Goal: Task Accomplishment & Management: Complete application form

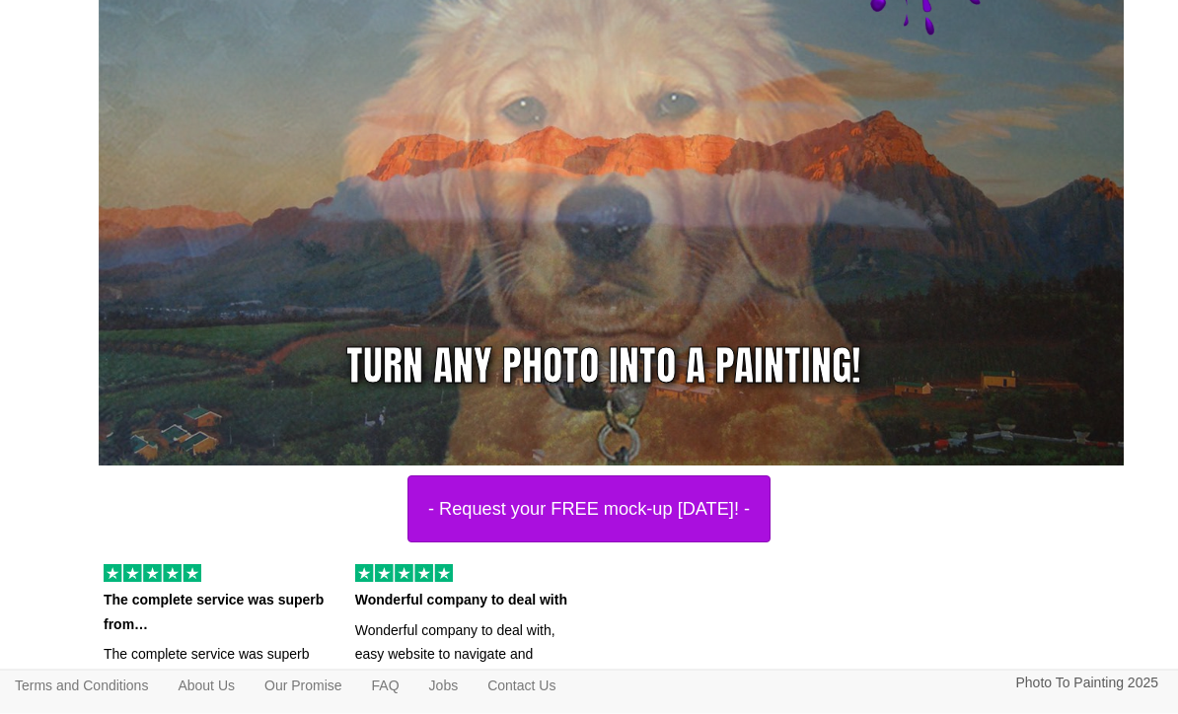
click at [703, 498] on button "- Request your FREE mock-up today! -" at bounding box center [588, 509] width 363 height 67
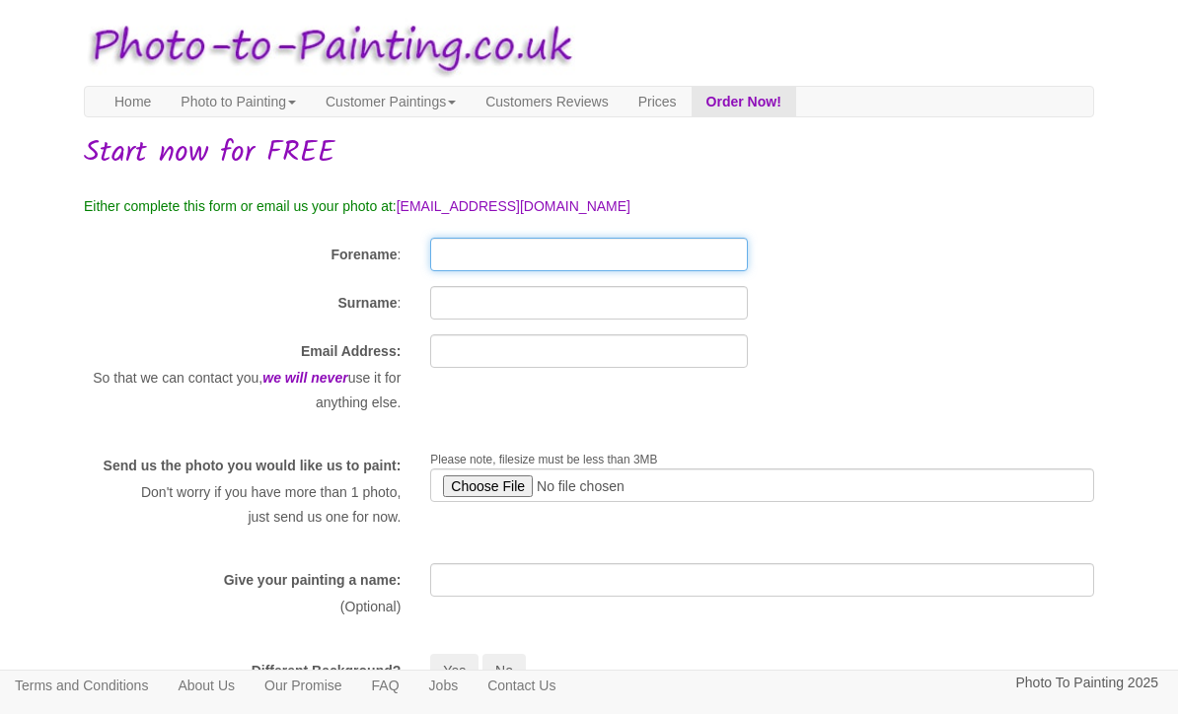
click at [564, 267] on input "Forename" at bounding box center [588, 255] width 317 height 34
type input "[PERSON_NAME]"
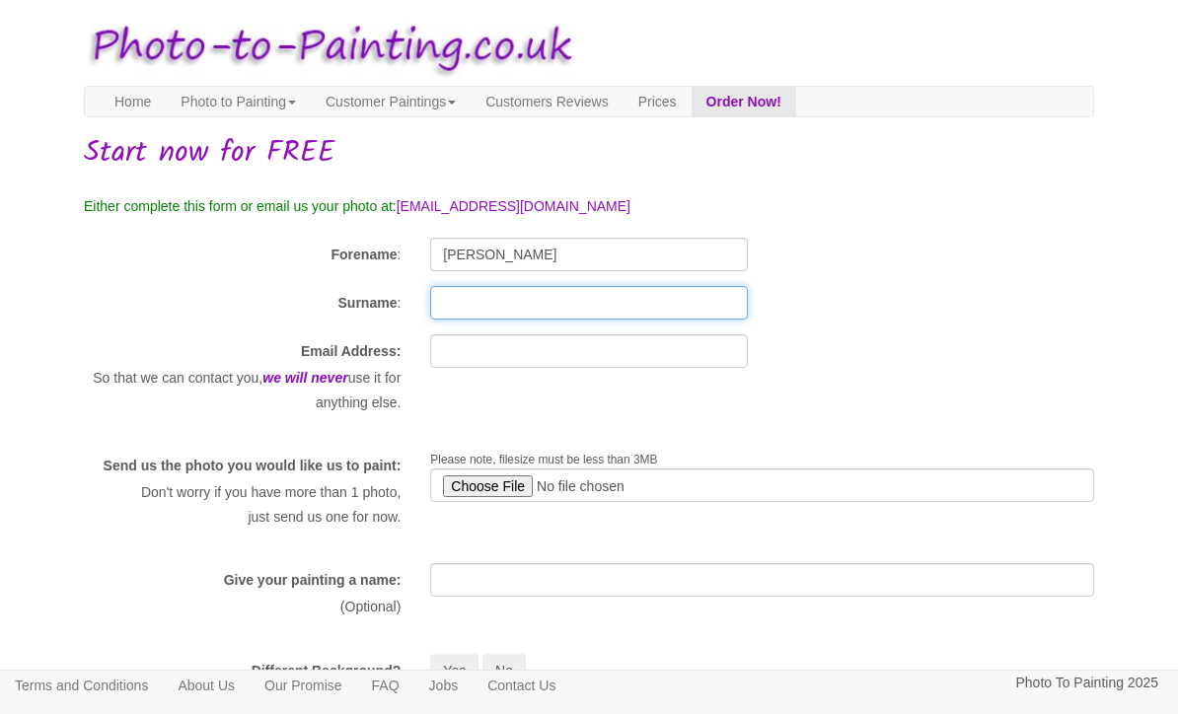
click at [624, 303] on input "Surname" at bounding box center [588, 303] width 317 height 34
type input "[PERSON_NAME]"
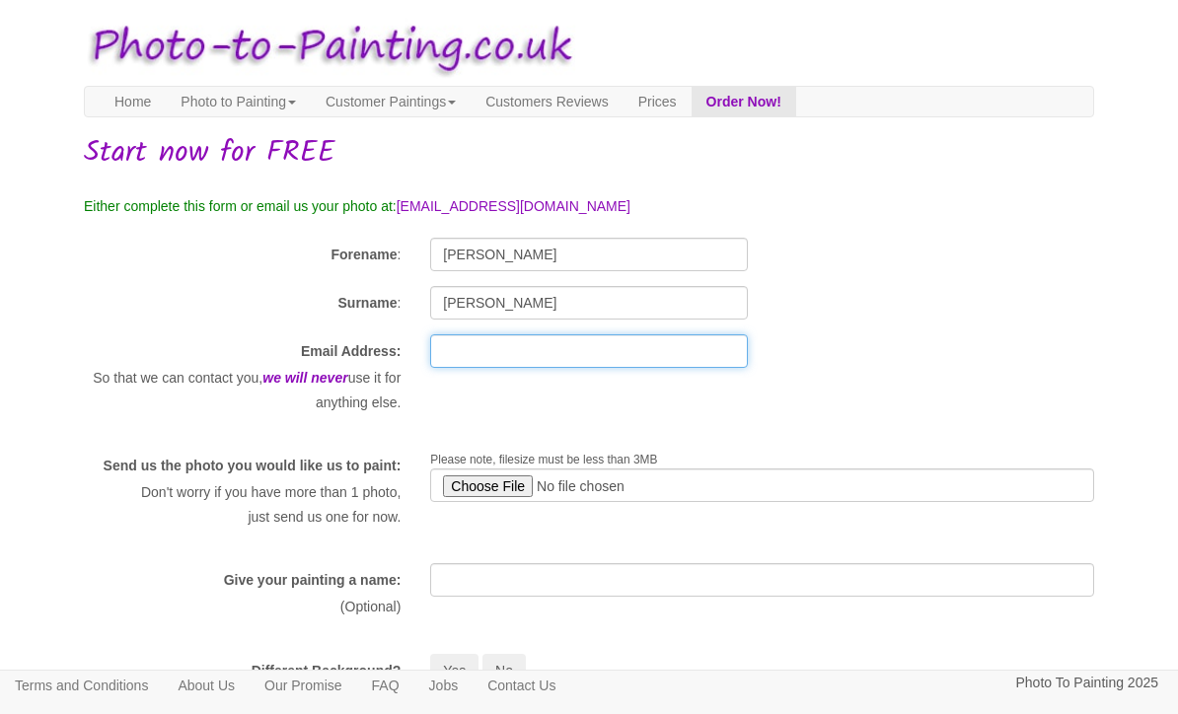
click at [584, 367] on input "text" at bounding box center [588, 351] width 317 height 34
type input "[PERSON_NAME][EMAIL_ADDRESS][PERSON_NAME][DOMAIN_NAME]"
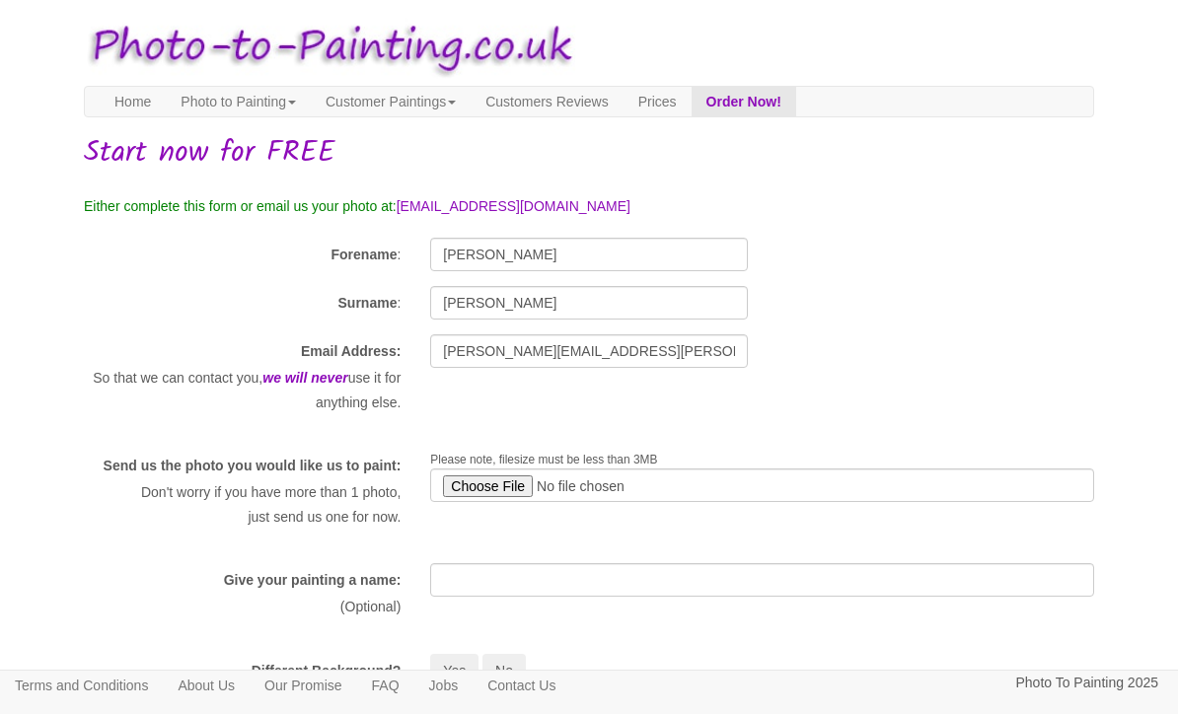
click at [479, 484] on input "file" at bounding box center [762, 485] width 664 height 34
type input "C:\fakepath\Designer 12.jpeg"
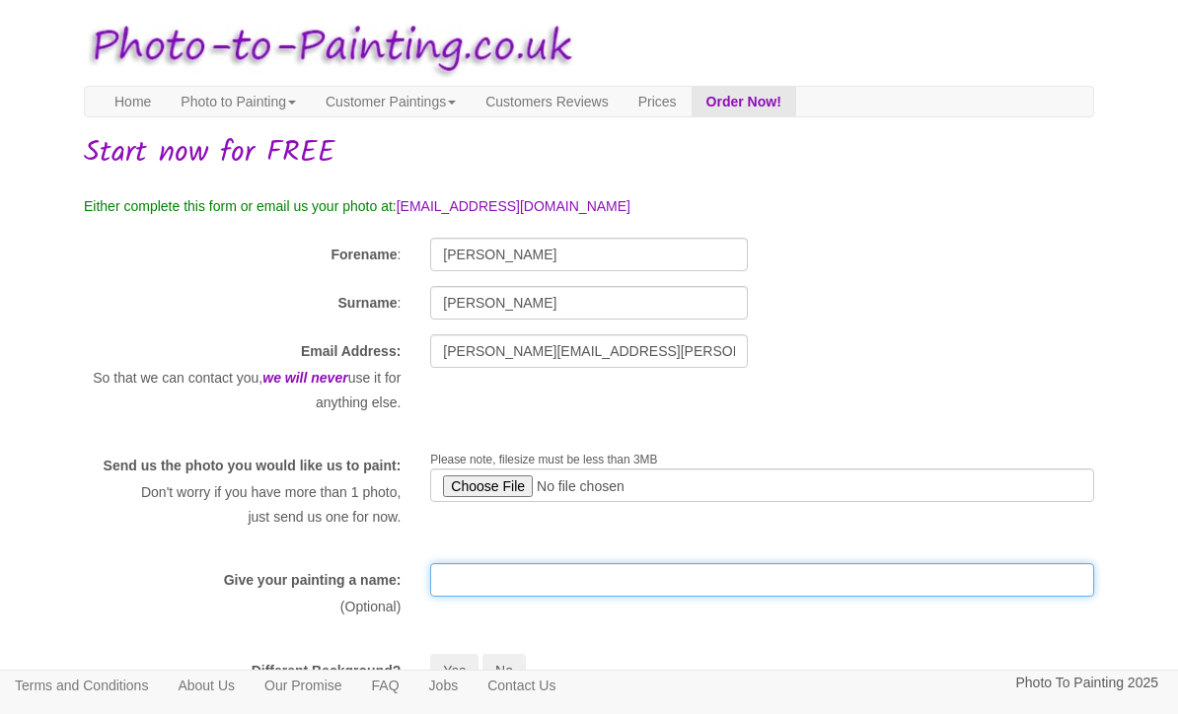
click at [789, 597] on input "text" at bounding box center [762, 580] width 664 height 34
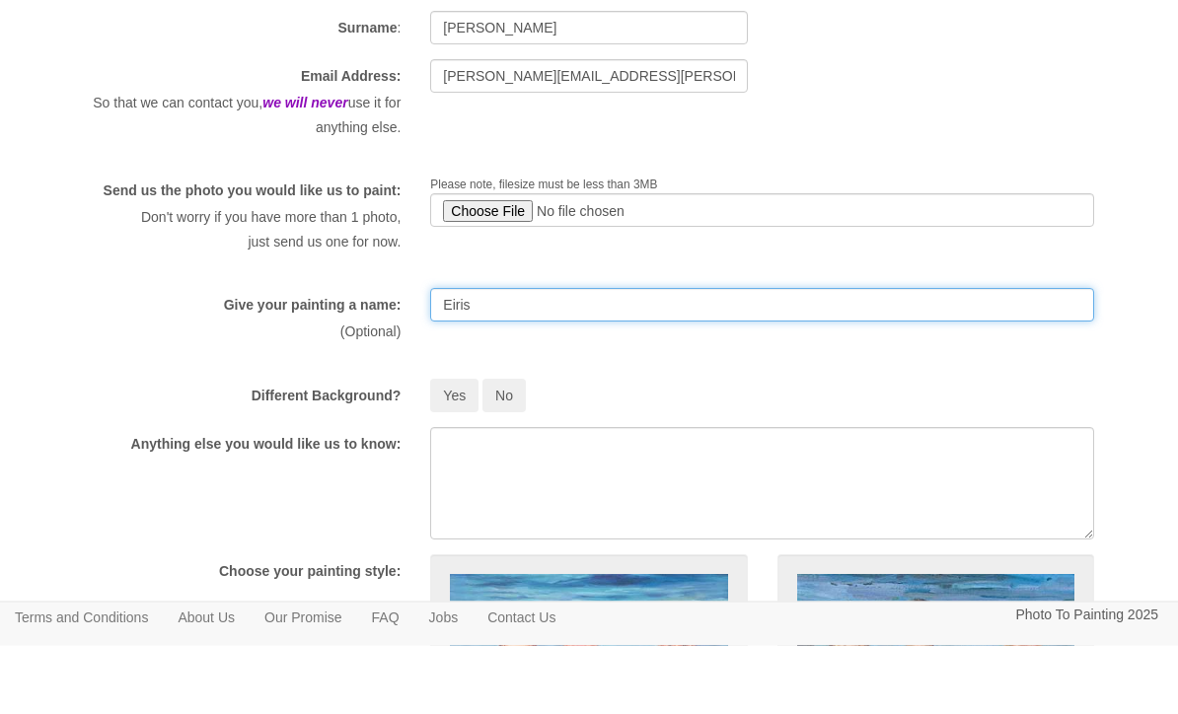
type input "Eiris"
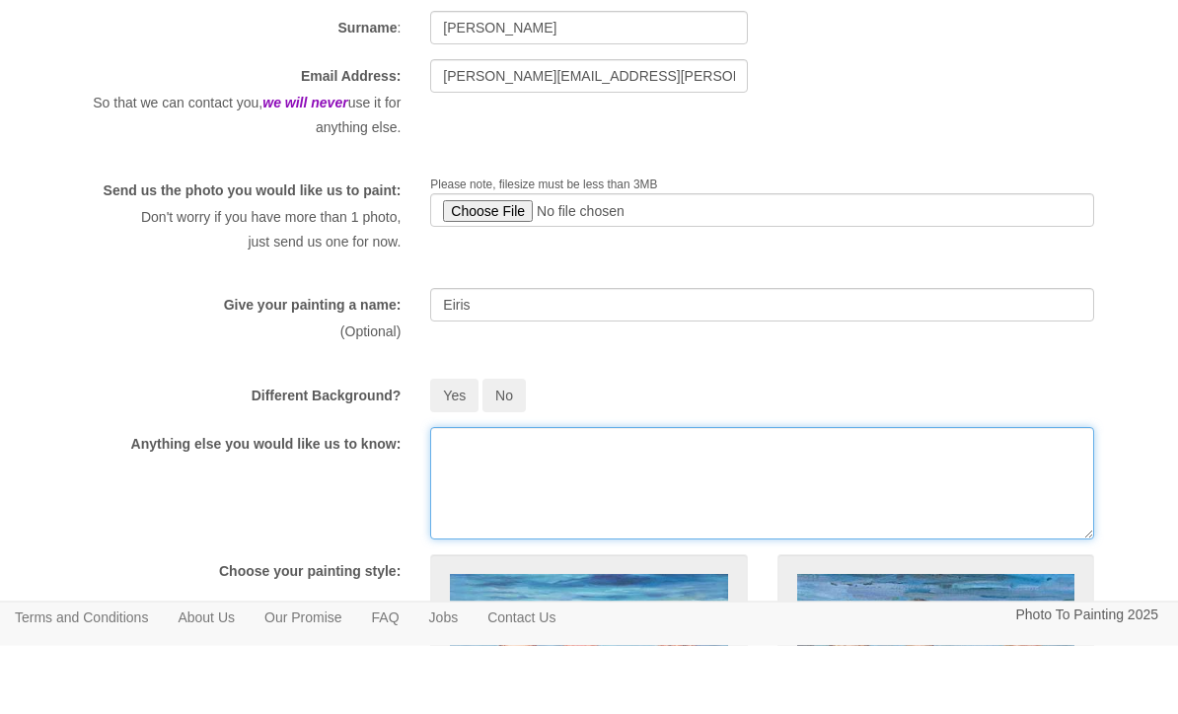
click at [496, 496] on textarea at bounding box center [762, 552] width 664 height 112
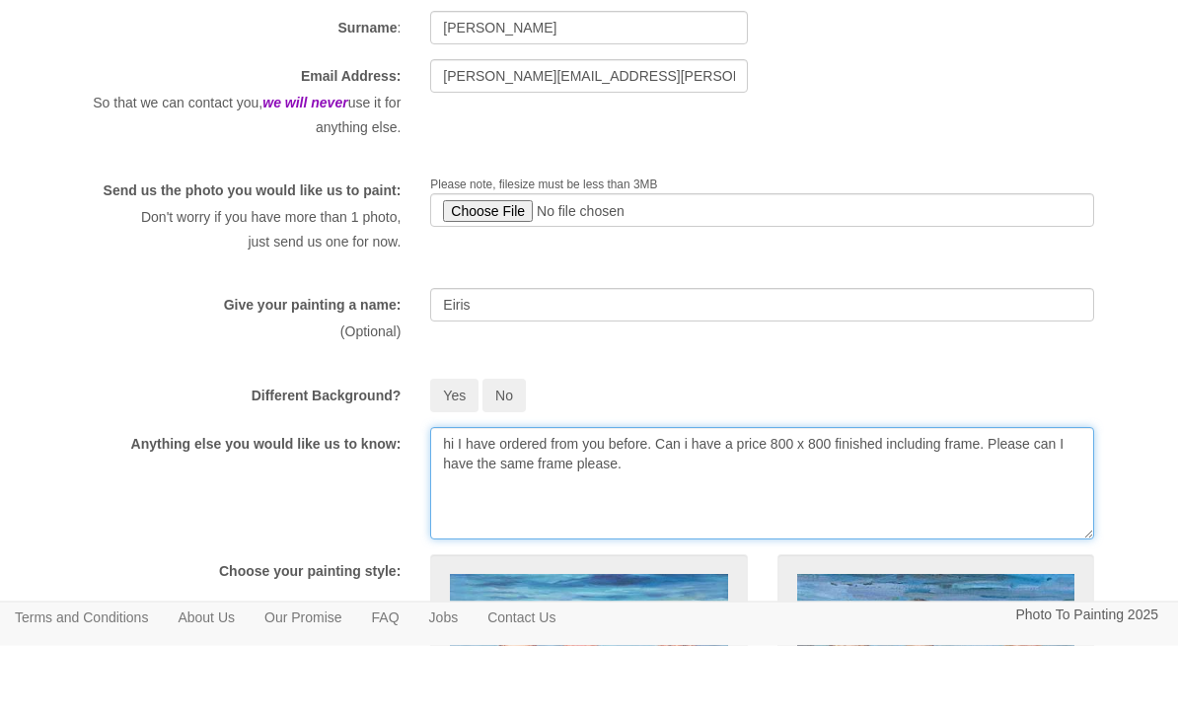
click at [823, 496] on textarea "hi I have ordered from you before. Can i have a price 800 x 800 finished includ…" at bounding box center [762, 552] width 664 height 112
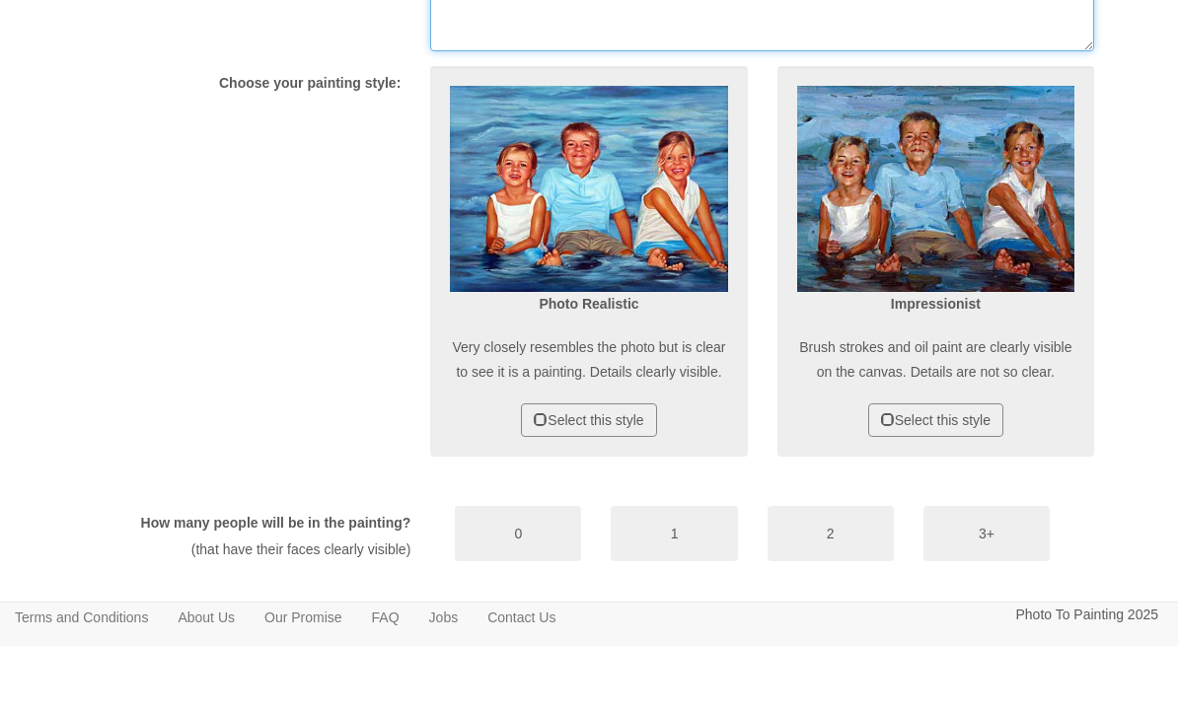
scroll to position [726, 0]
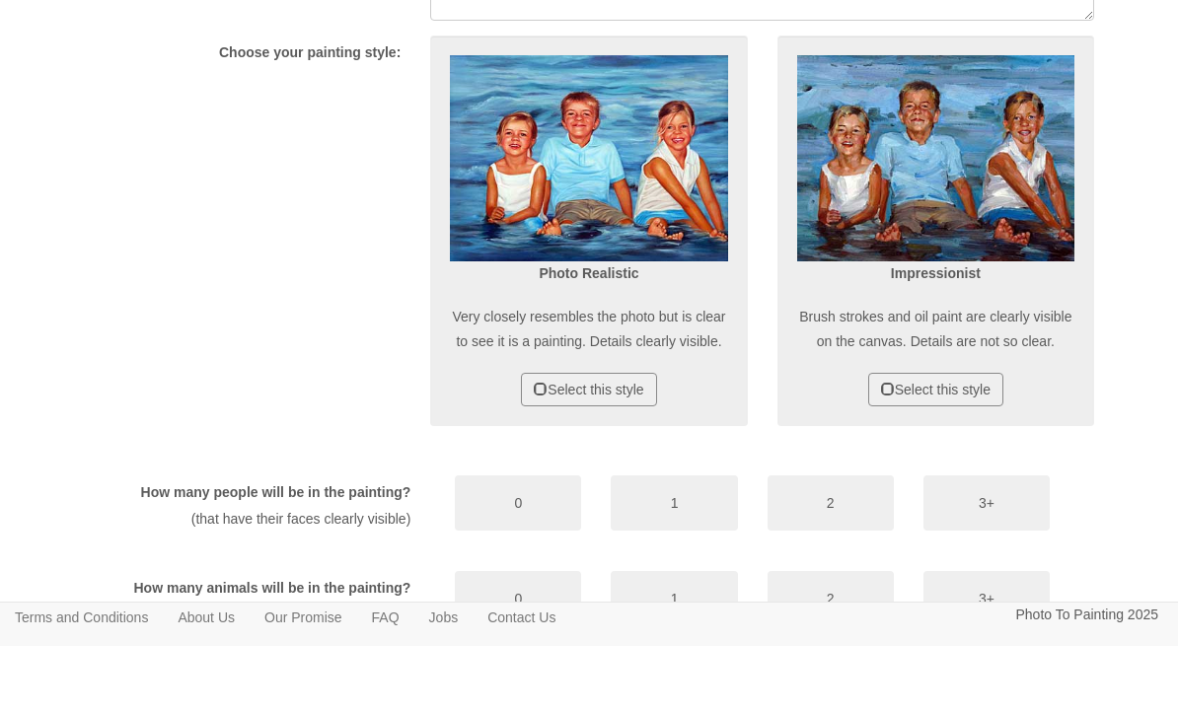
click at [626, 441] on button "Select this style" at bounding box center [588, 458] width 135 height 34
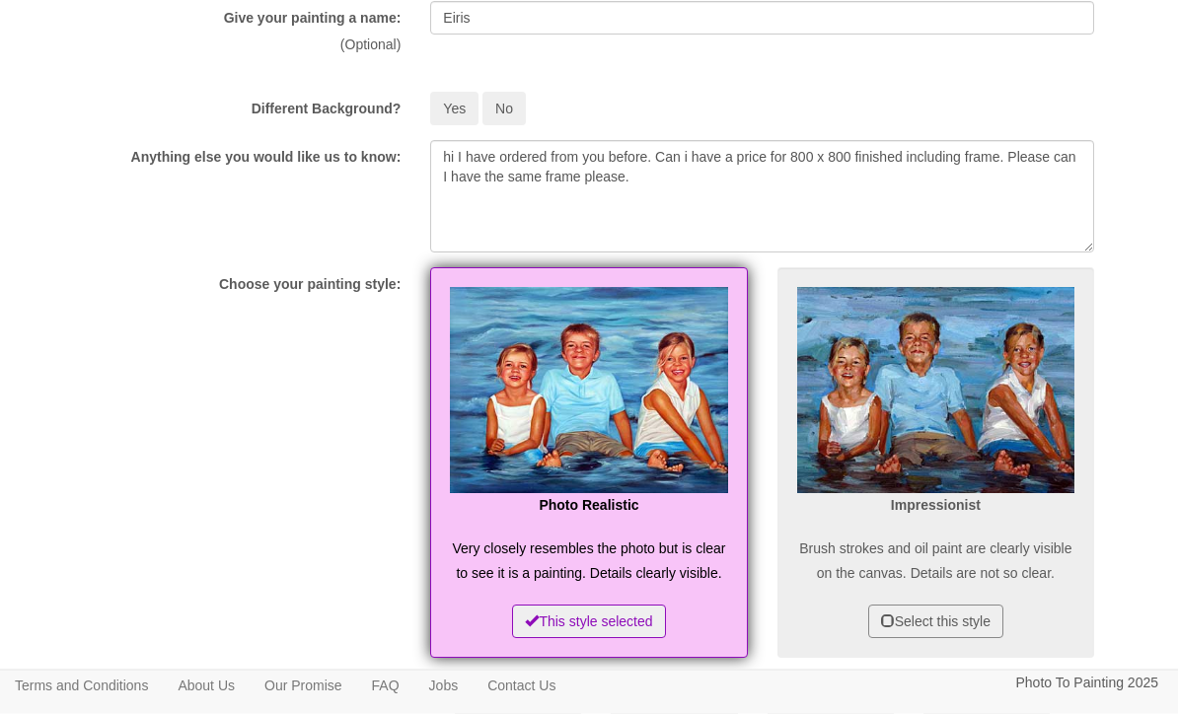
scroll to position [550, 0]
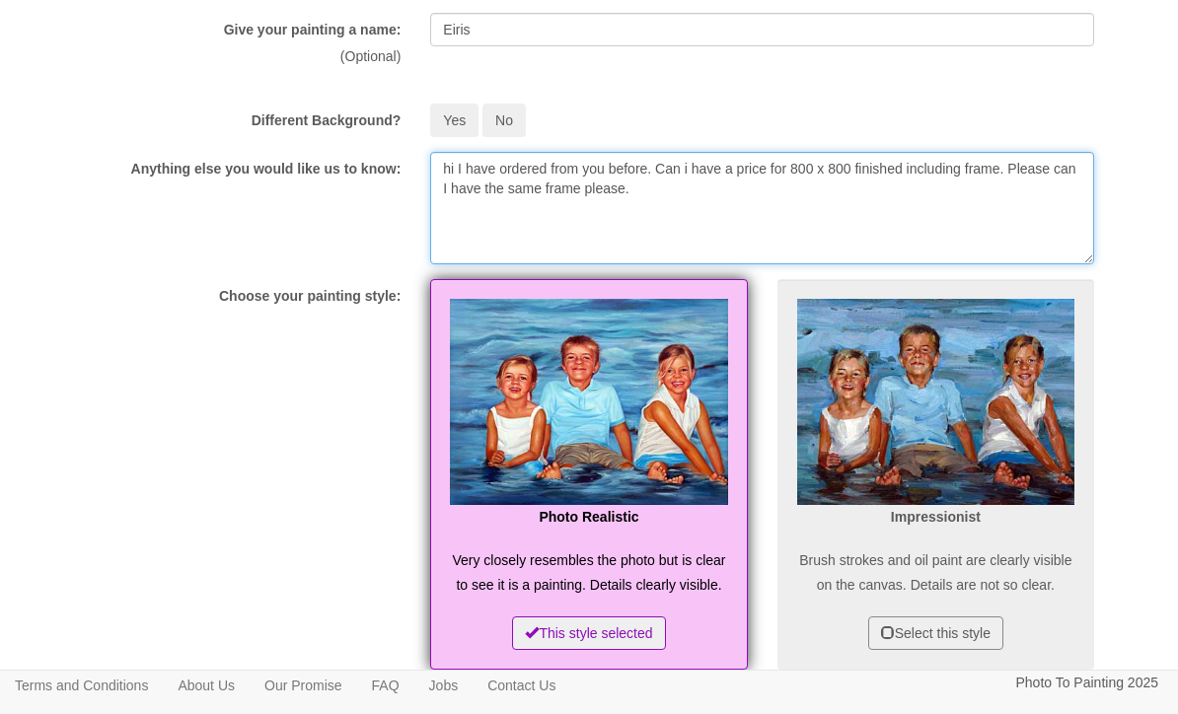
click at [830, 201] on textarea "hi I have ordered from you before. Can i have a price for 800 x 800 finished in…" at bounding box center [762, 208] width 664 height 112
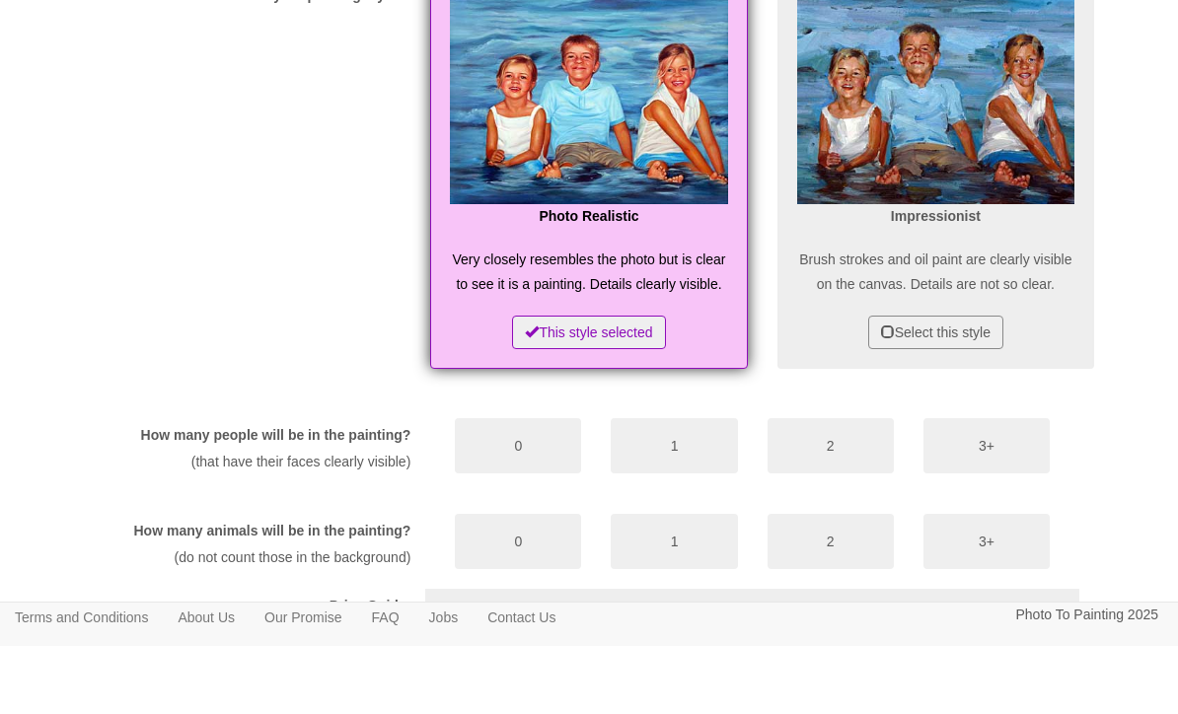
scroll to position [790, 0]
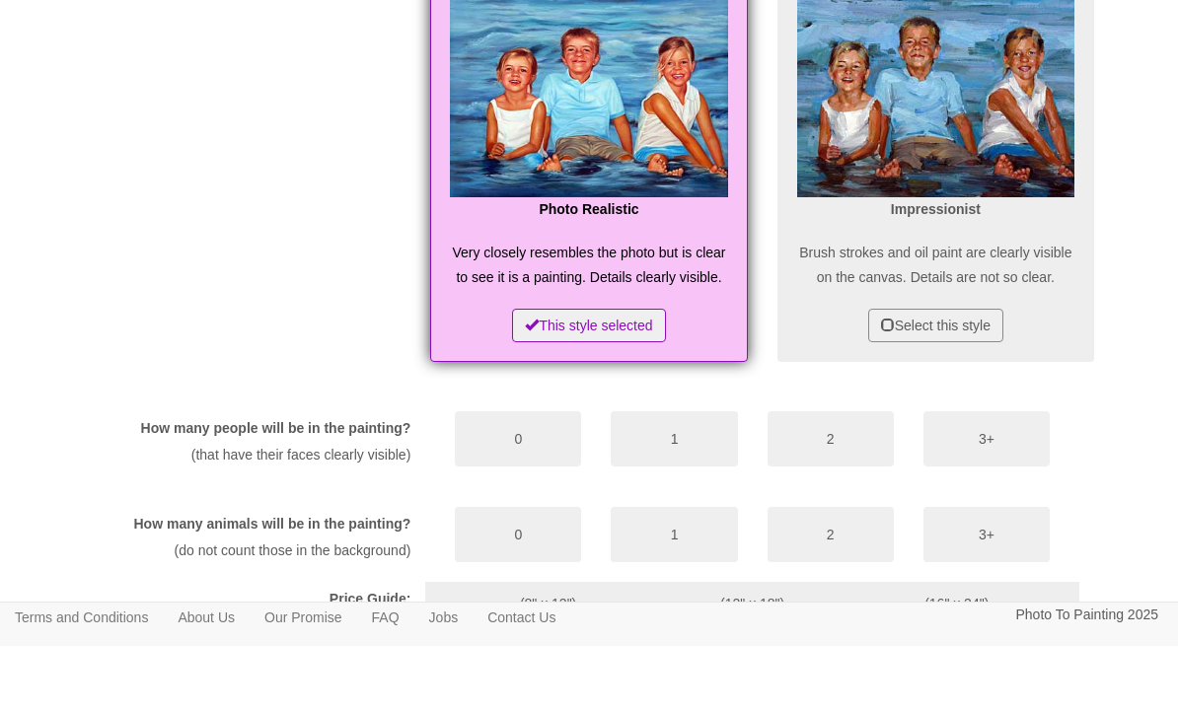
type textarea "hi I have ordered from you before. Can i have a price for 800 x 800 finished in…"
click at [663, 479] on button "1" at bounding box center [673, 506] width 126 height 55
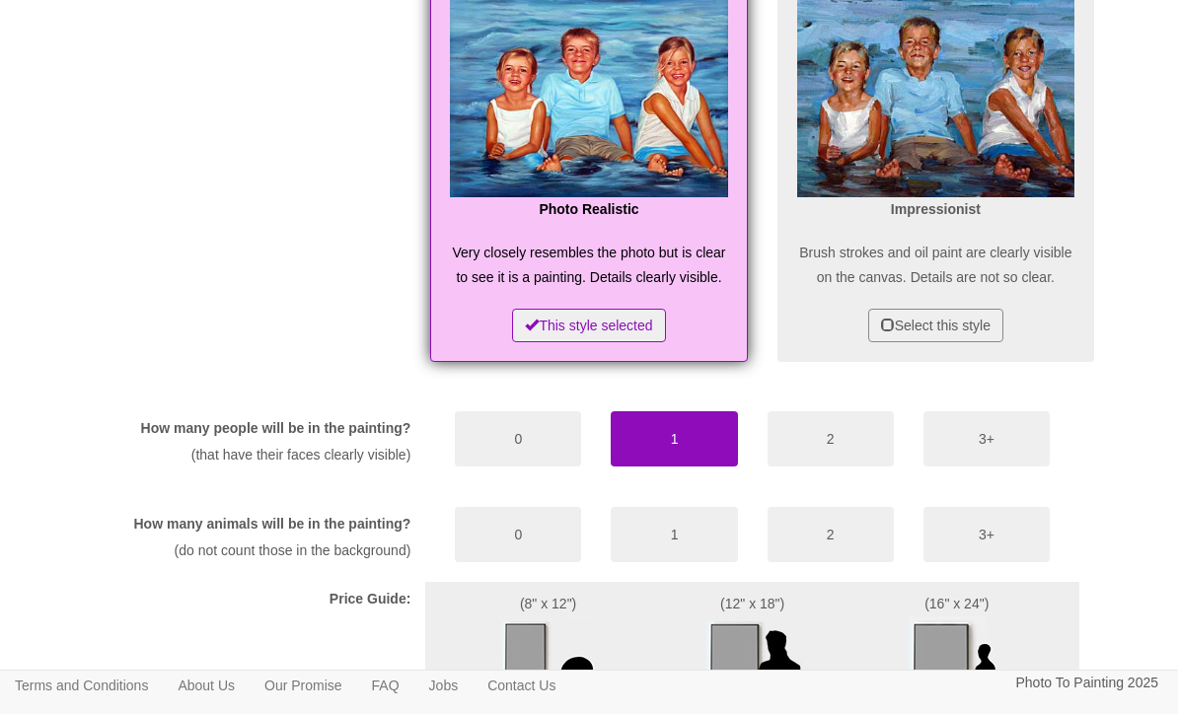
click at [530, 463] on button "0" at bounding box center [518, 438] width 126 height 55
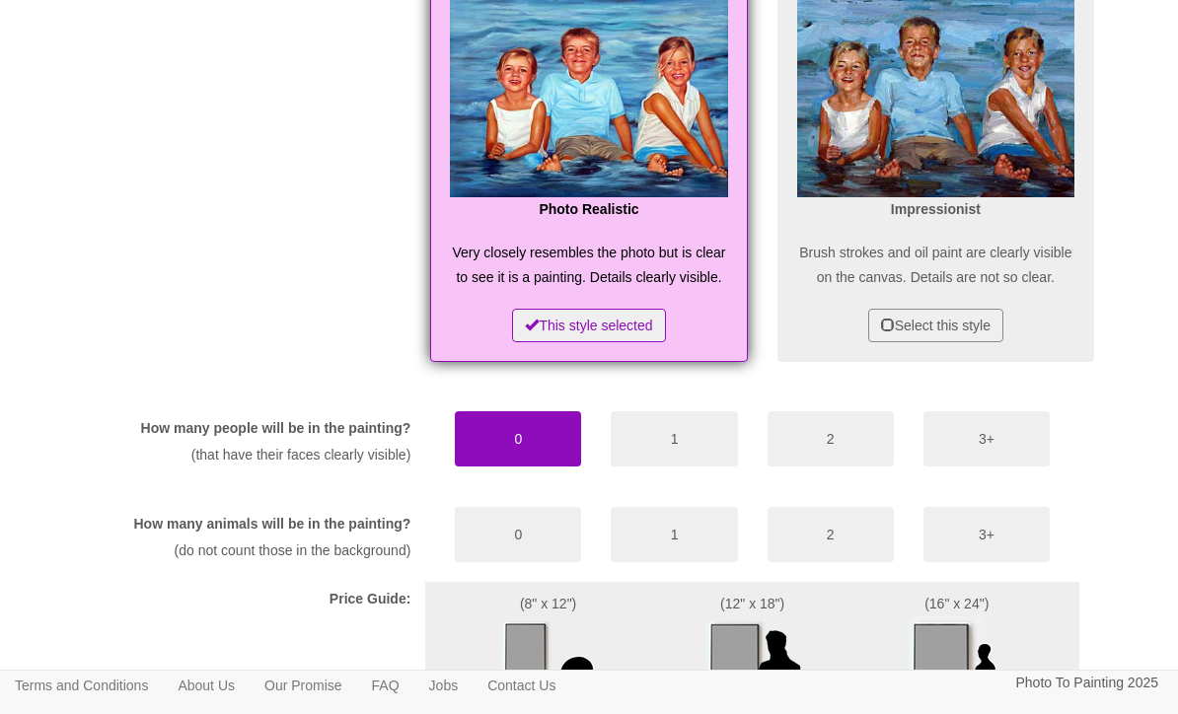
click at [659, 562] on button "1" at bounding box center [673, 534] width 126 height 55
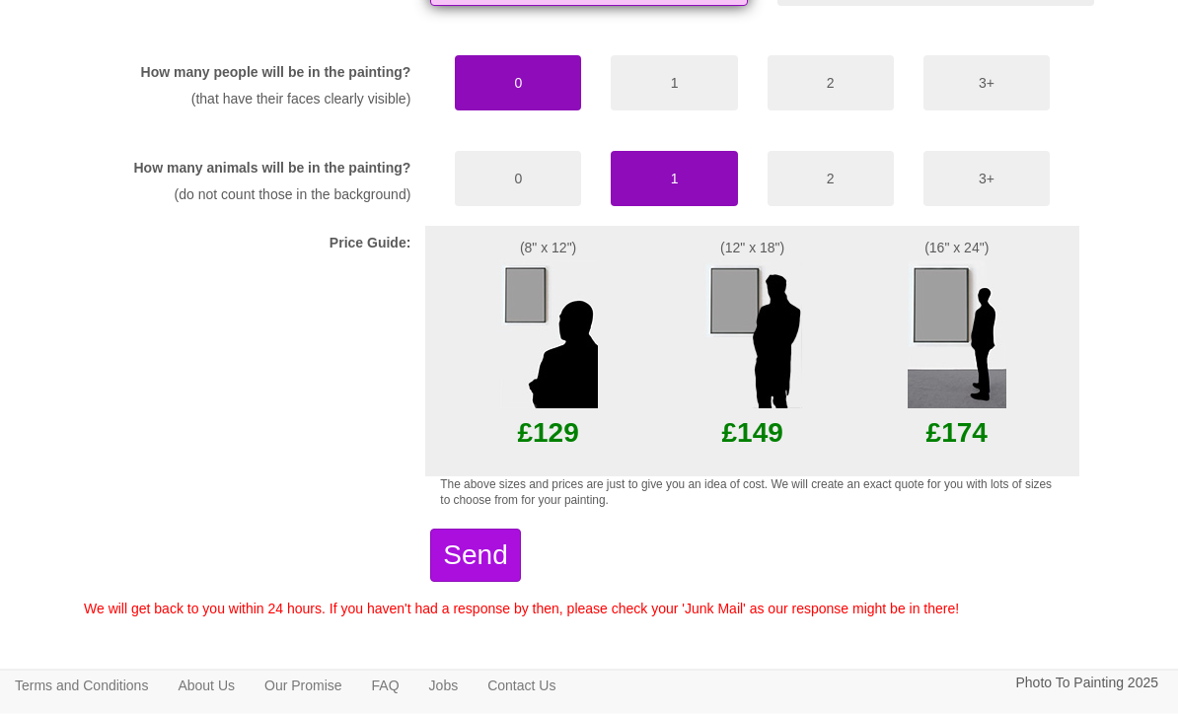
scroll to position [1257, 0]
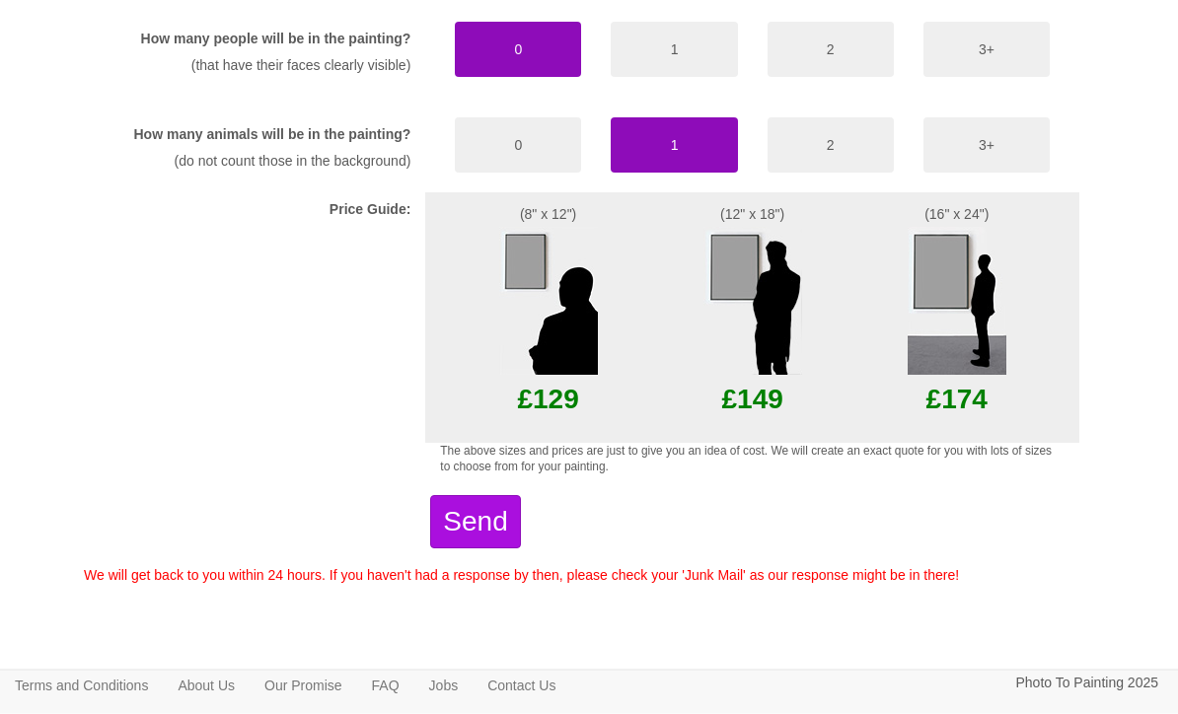
click at [763, 358] on img at bounding box center [752, 302] width 99 height 148
click at [736, 362] on img at bounding box center [752, 302] width 99 height 148
click at [753, 424] on p "£149" at bounding box center [752, 400] width 134 height 48
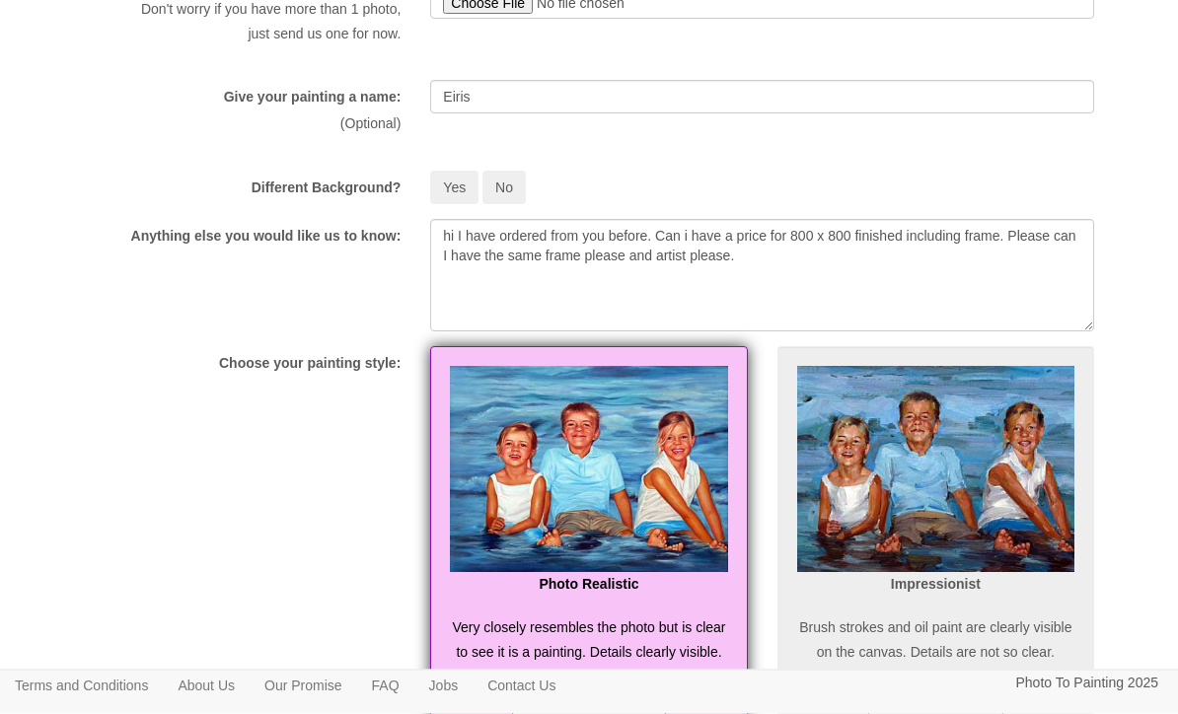
scroll to position [483, 0]
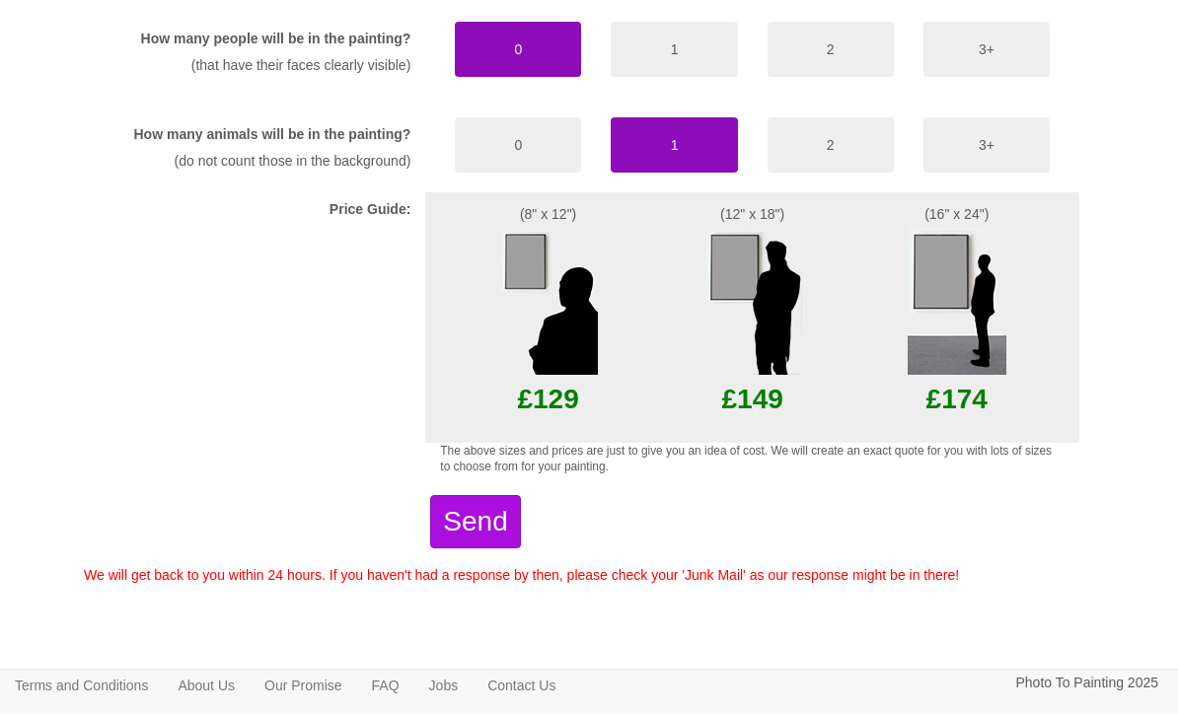
click at [520, 549] on button "Send" at bounding box center [475, 522] width 90 height 53
